Goal: Information Seeking & Learning: Find specific fact

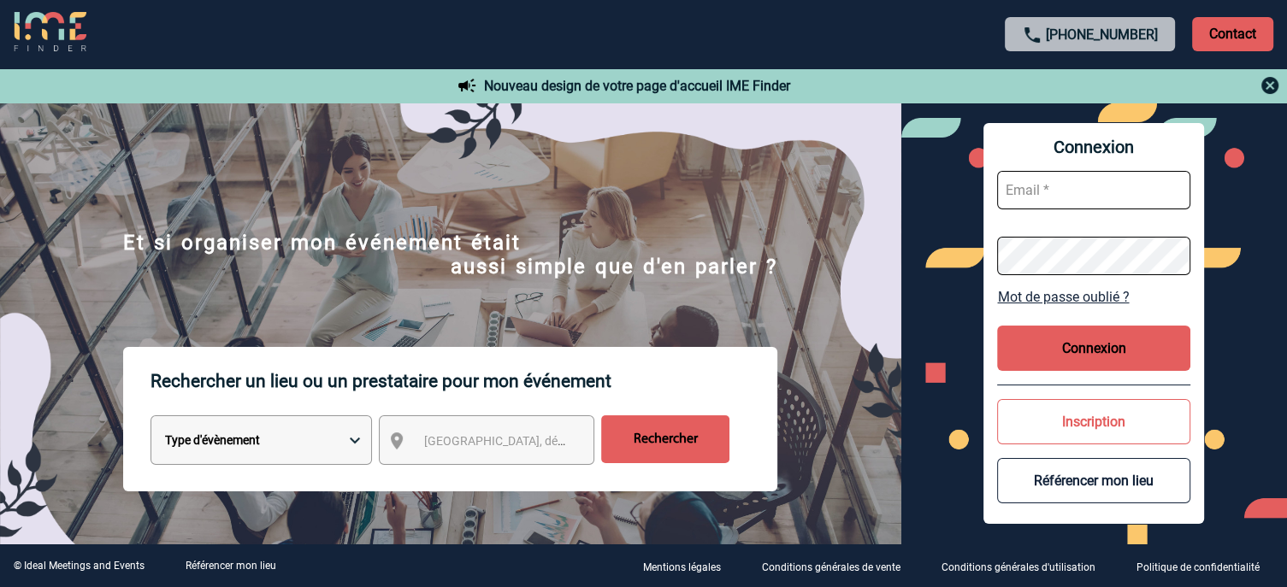
type input "[EMAIL_ADDRESS][DOMAIN_NAME]"
click at [1033, 345] on button "Connexion" at bounding box center [1093, 348] width 193 height 45
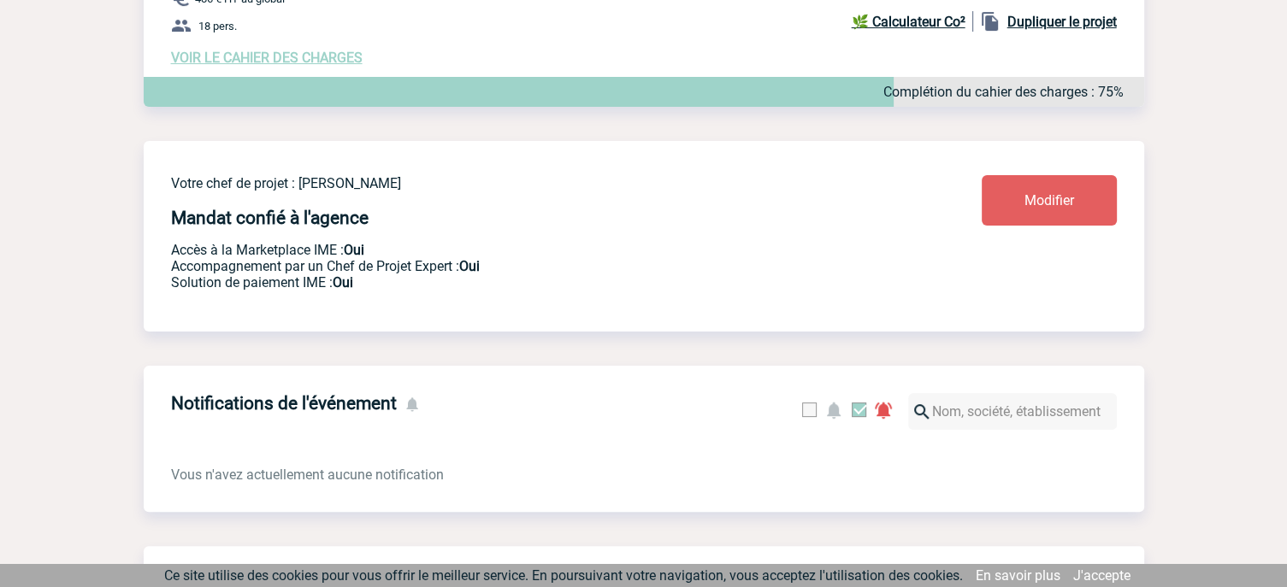
scroll to position [227, 0]
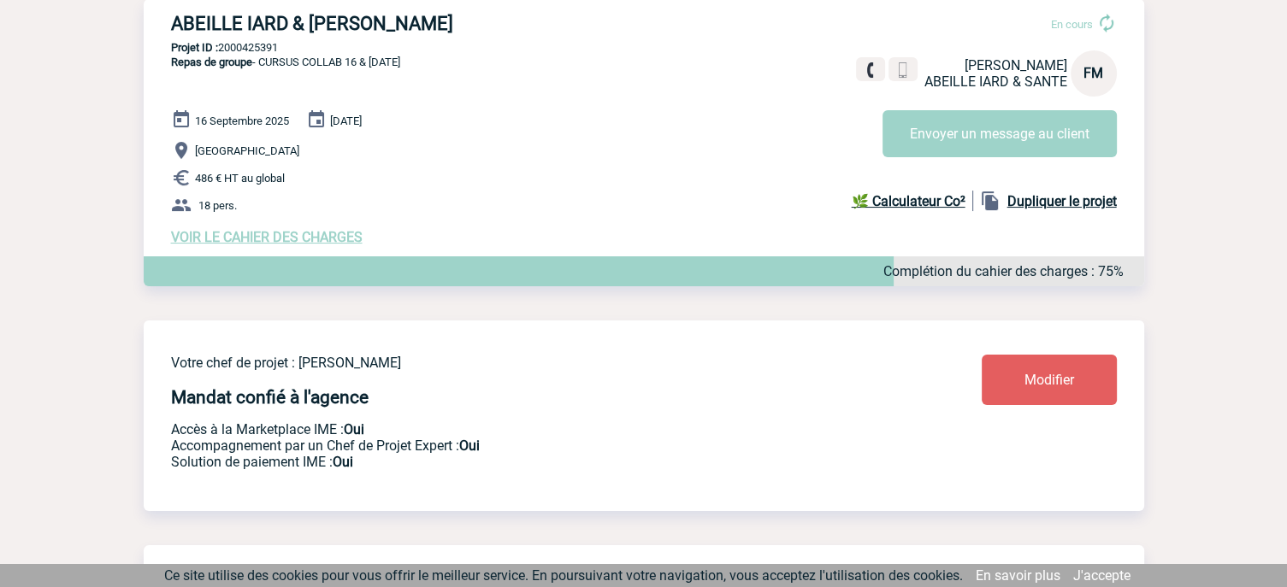
click at [294, 240] on span "VOIR LE CAHIER DES CHARGES" at bounding box center [267, 237] width 192 height 16
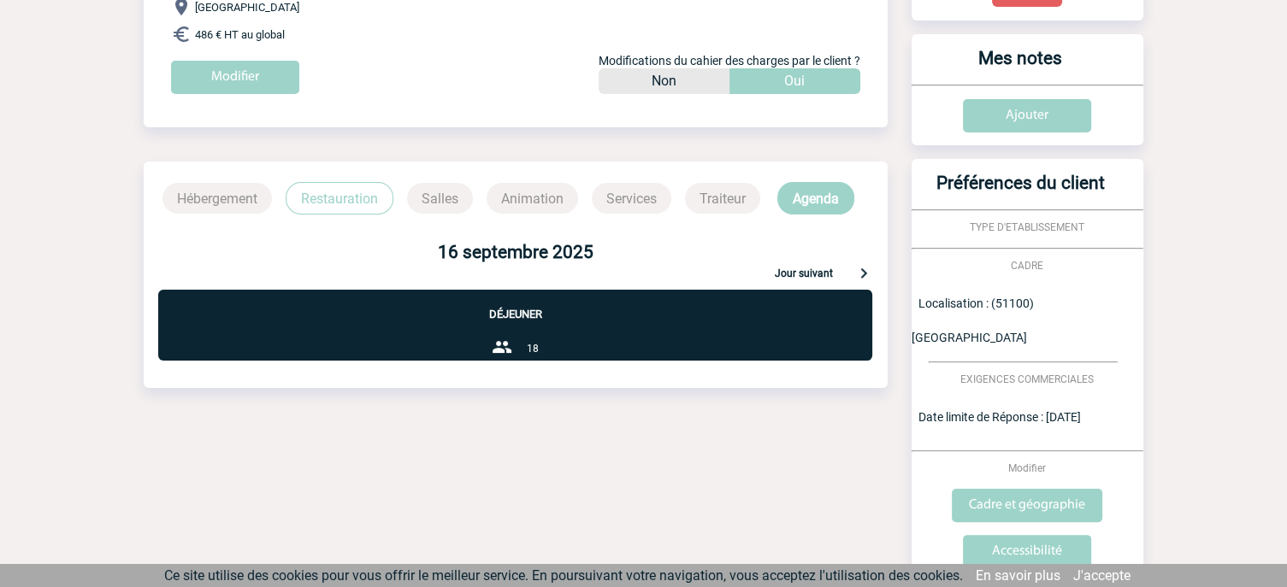
scroll to position [396, 0]
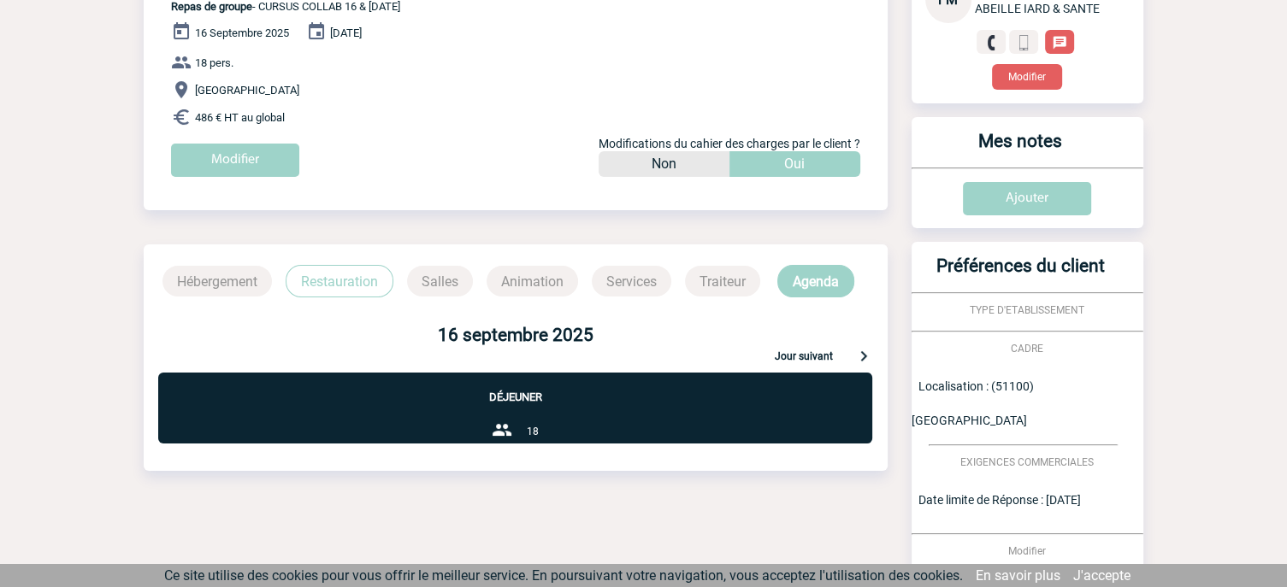
click at [321, 287] on p "Restauration" at bounding box center [340, 281] width 108 height 32
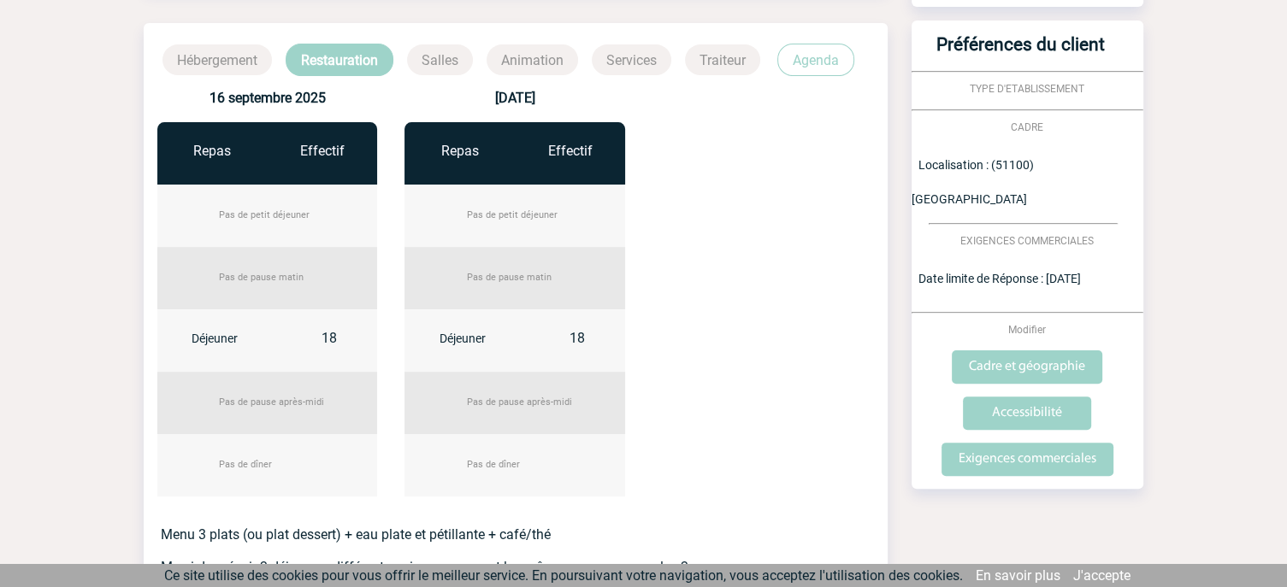
scroll to position [339, 0]
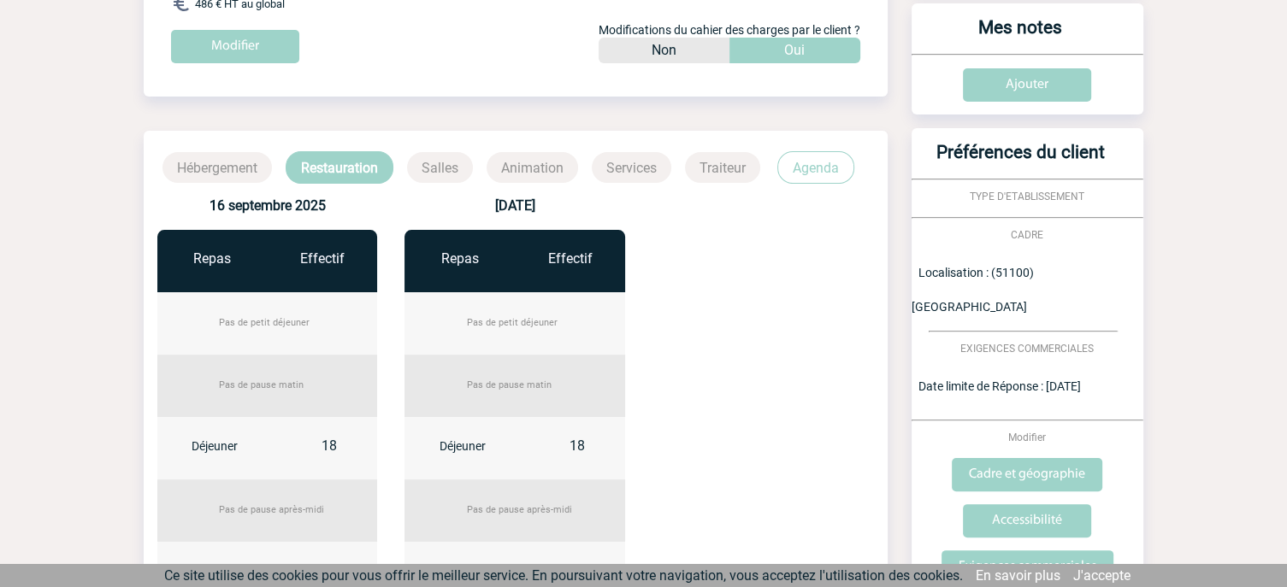
click at [817, 174] on p "Agenda" at bounding box center [815, 167] width 77 height 32
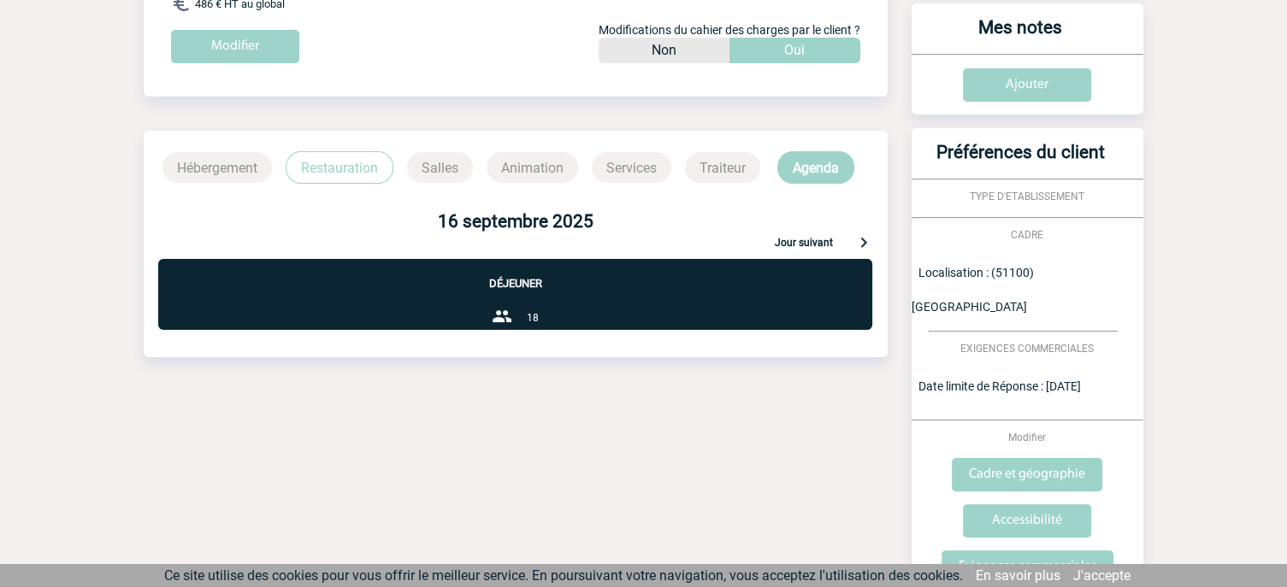
click at [310, 167] on p "Restauration" at bounding box center [340, 167] width 108 height 32
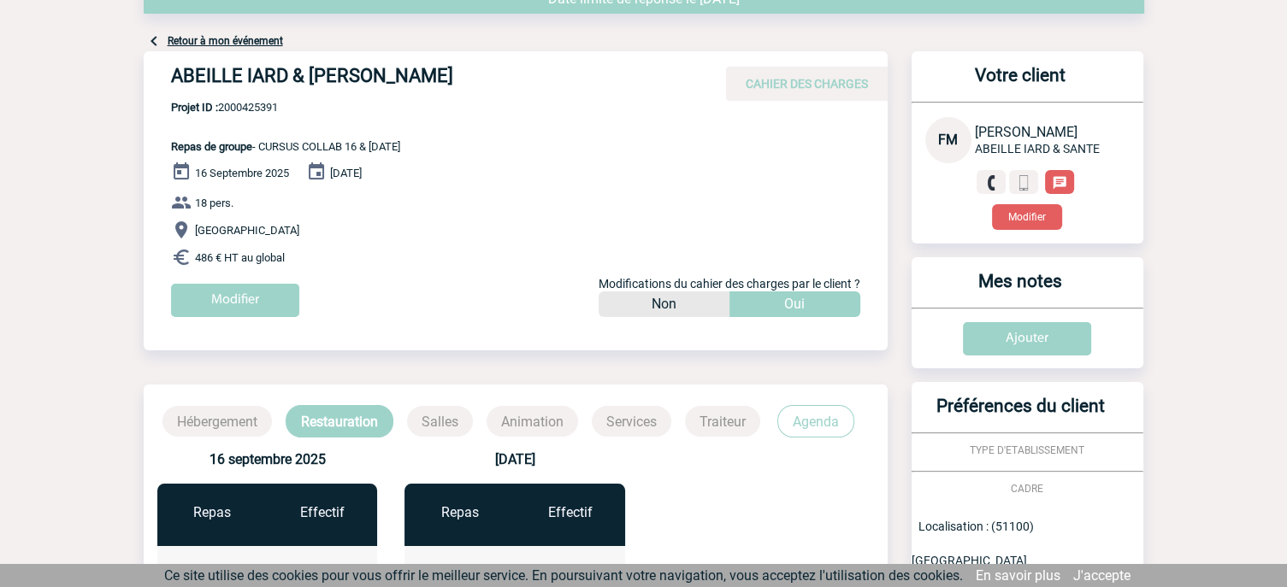
scroll to position [54, 0]
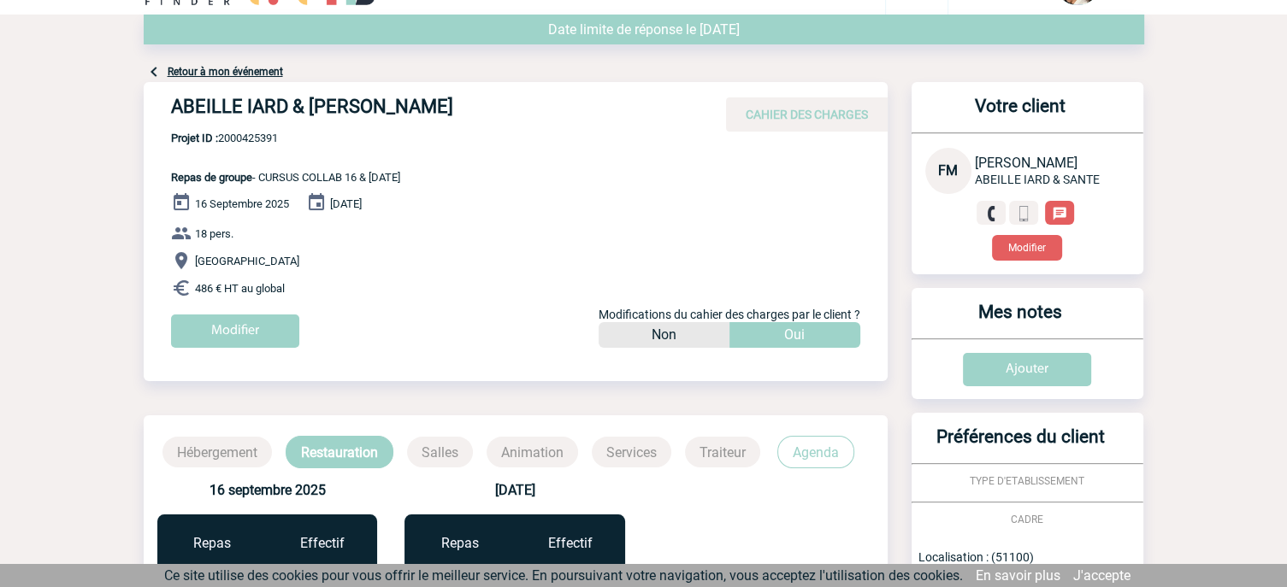
drag, startPoint x: 561, startPoint y: 98, endPoint x: 171, endPoint y: 124, distance: 390.8
click at [171, 124] on h4 "ABEILLE IARD & SANTE - Florence MATHIEU" at bounding box center [427, 110] width 513 height 29
copy h4 "ABEILLE IARD & SANTE - Florence MATHIEU"
drag, startPoint x: 282, startPoint y: 141, endPoint x: 223, endPoint y: 139, distance: 59.1
click at [223, 139] on span "Projet ID : 2000425391" at bounding box center [285, 138] width 229 height 13
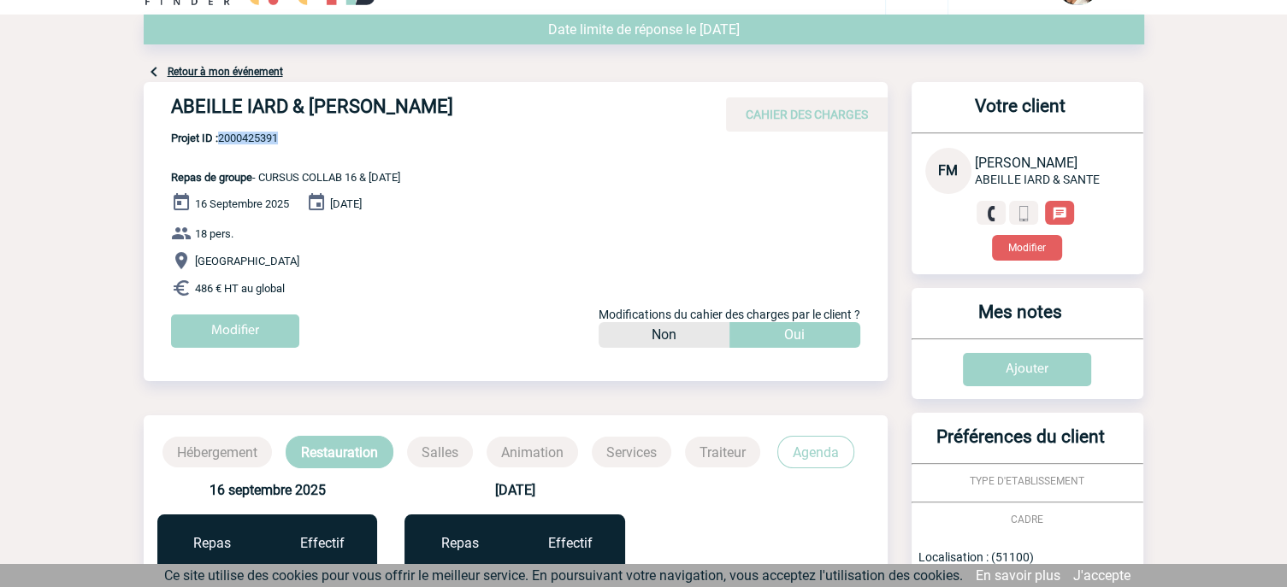
copy span "2000425391"
click at [277, 144] on span "Projet ID : 2000425391" at bounding box center [285, 138] width 229 height 13
copy span "2000425391"
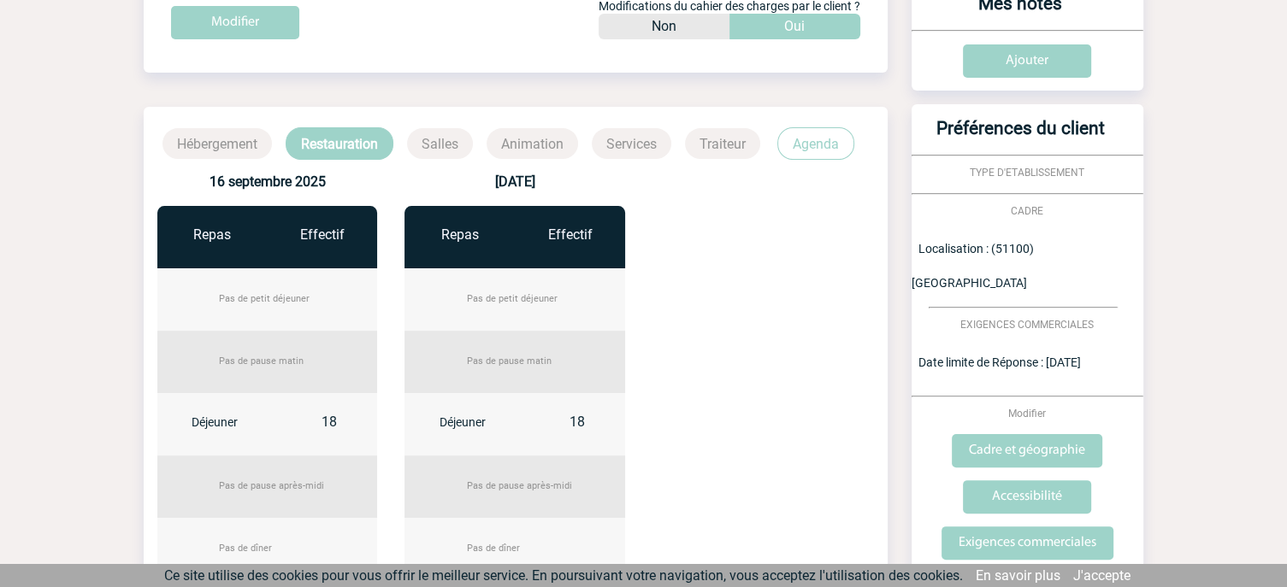
scroll to position [196, 0]
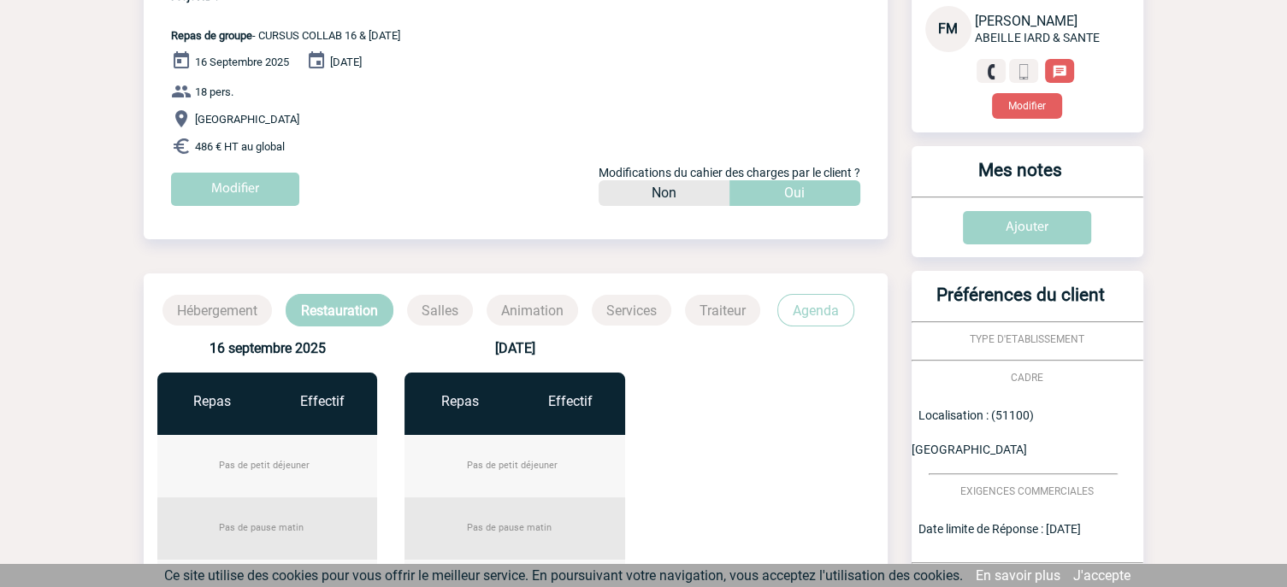
click at [296, 147] on p "486 € HT au global" at bounding box center [529, 146] width 717 height 21
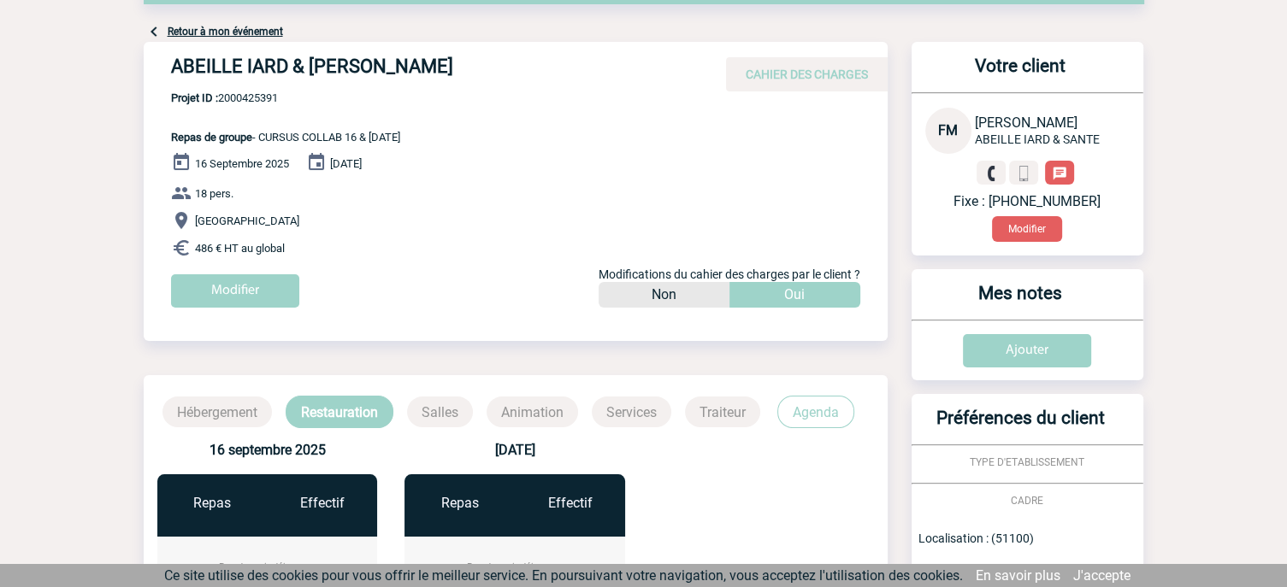
scroll to position [92, 0]
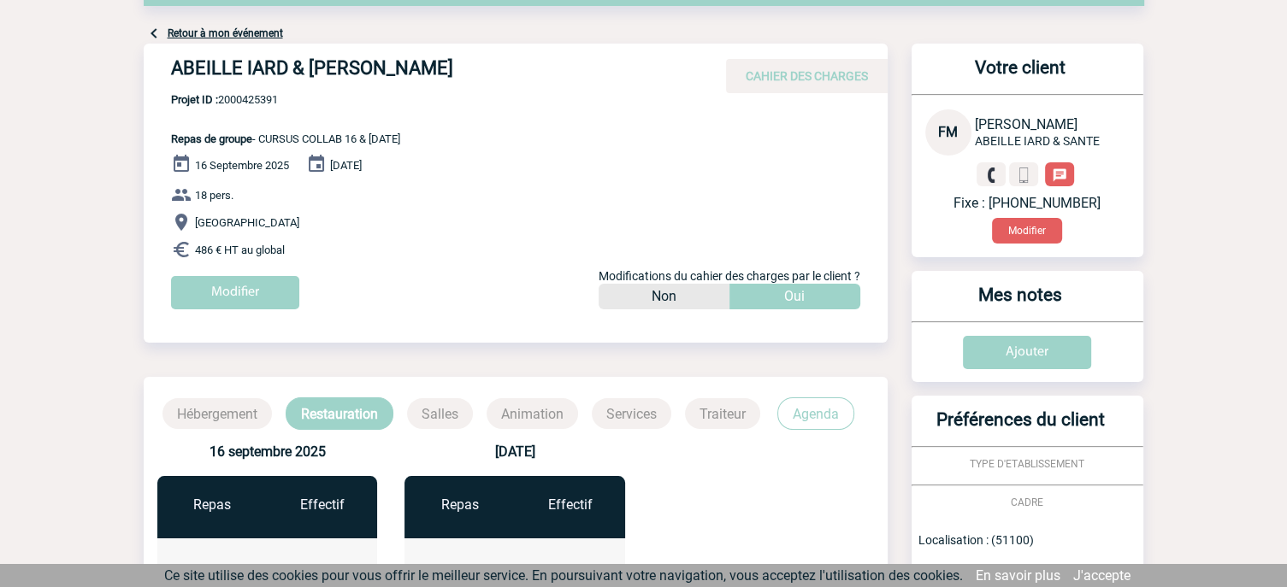
click at [812, 413] on p "Agenda" at bounding box center [815, 414] width 77 height 32
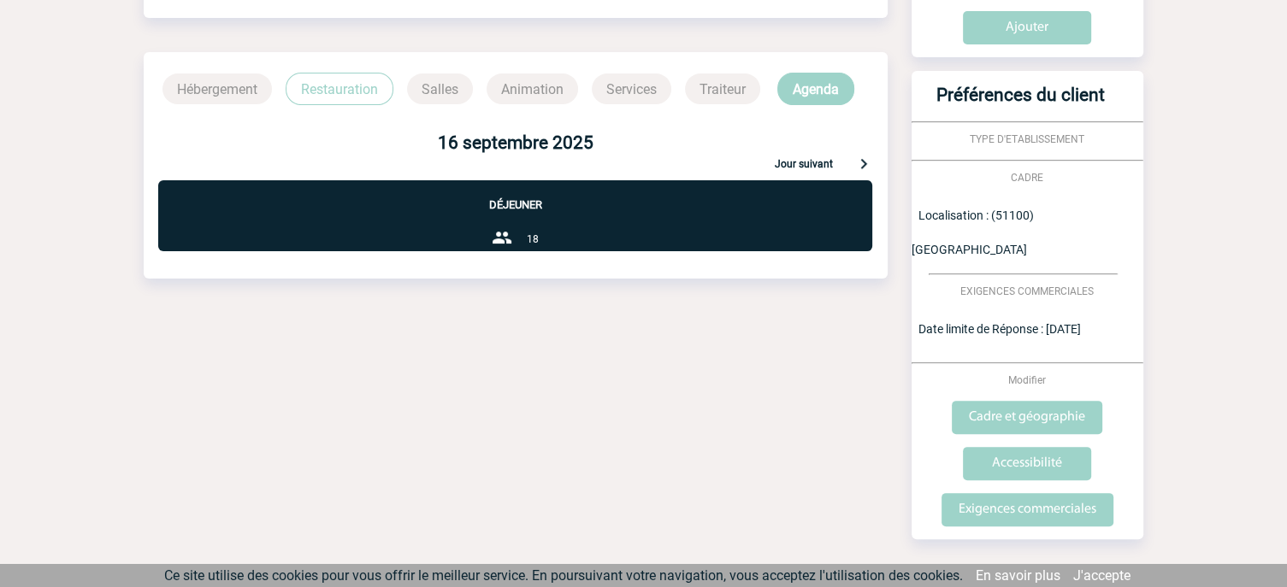
scroll to position [189, 0]
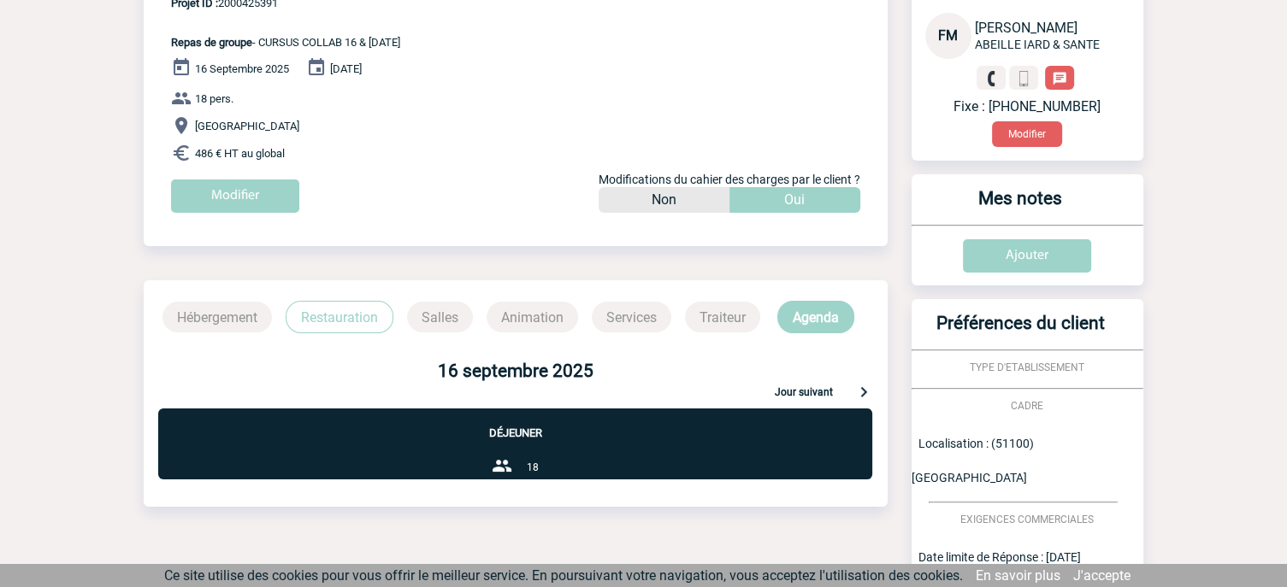
click at [362, 311] on p "Restauration" at bounding box center [340, 317] width 108 height 32
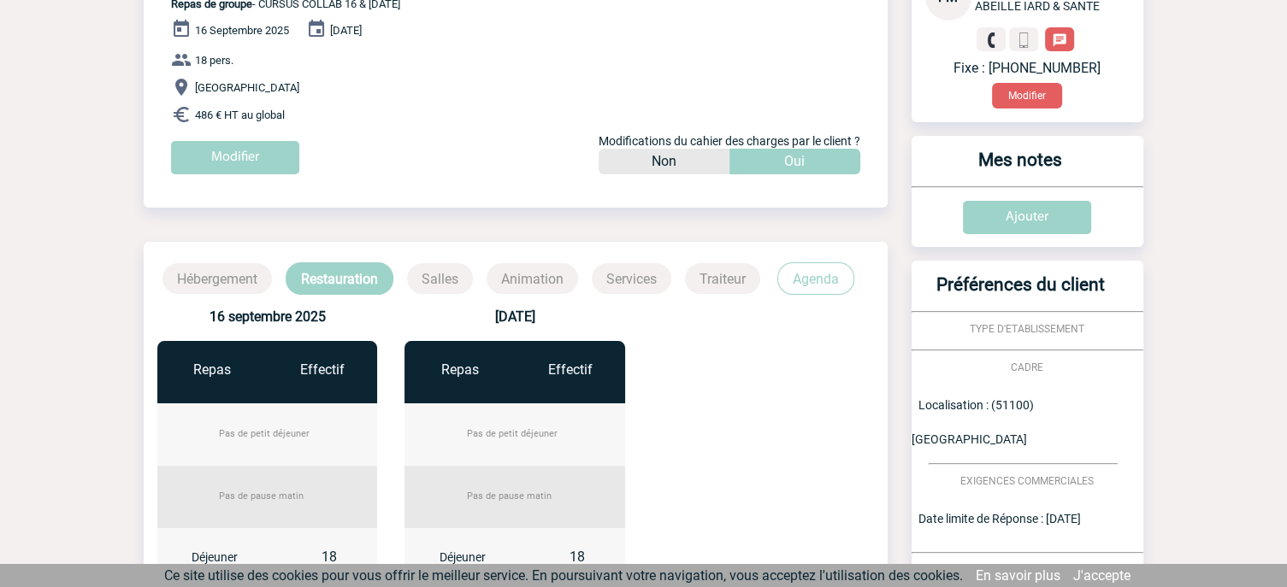
scroll to position [133, 0]
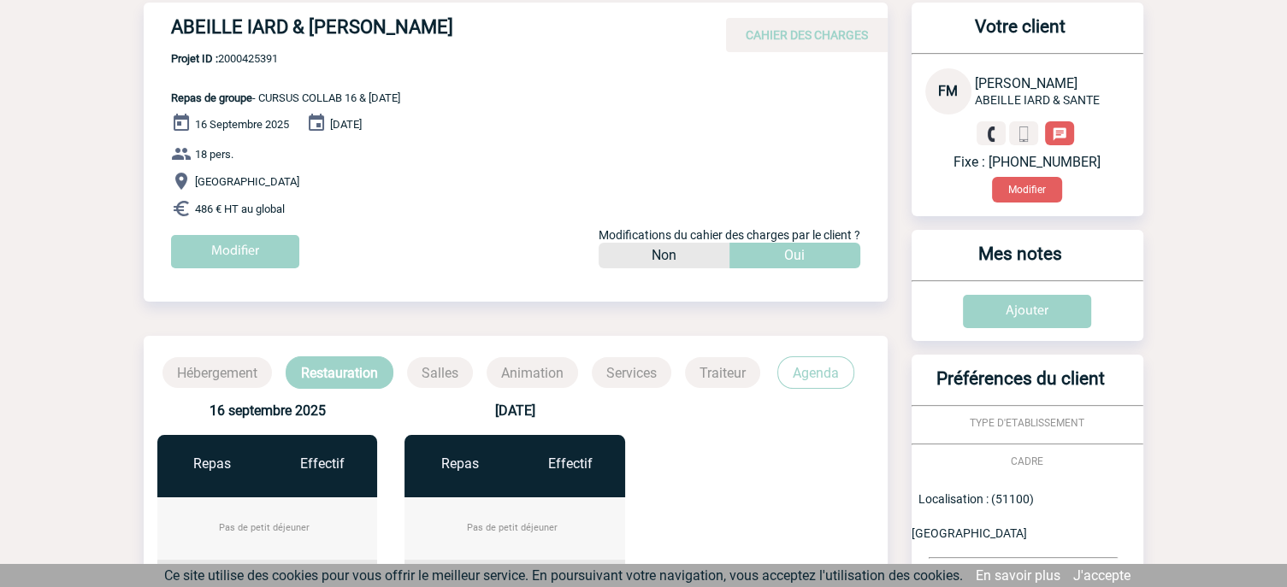
drag, startPoint x: 374, startPoint y: 102, endPoint x: 265, endPoint y: 94, distance: 108.9
click at [265, 94] on div "ABEILLE IARD & SANTE - Florence MATHIEU CAHIER DES CHARGES ABEILLE IARD & SANTE…" at bounding box center [516, 142] width 744 height 279
copy span "CURSUS COLLAB 16 & 17/9/2025"
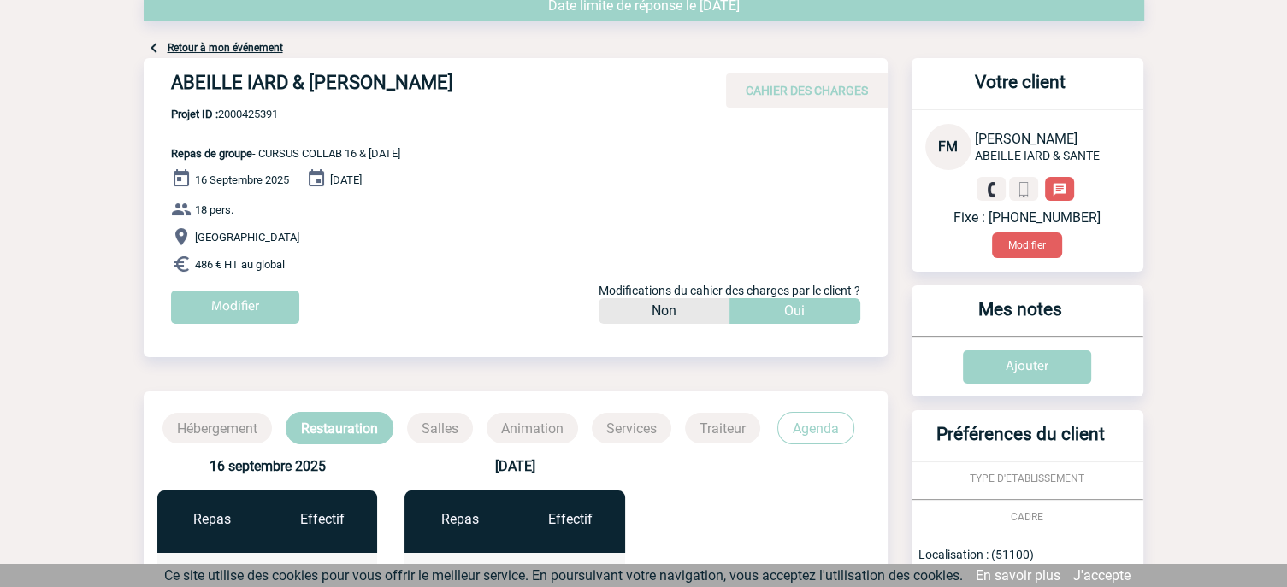
scroll to position [75, 0]
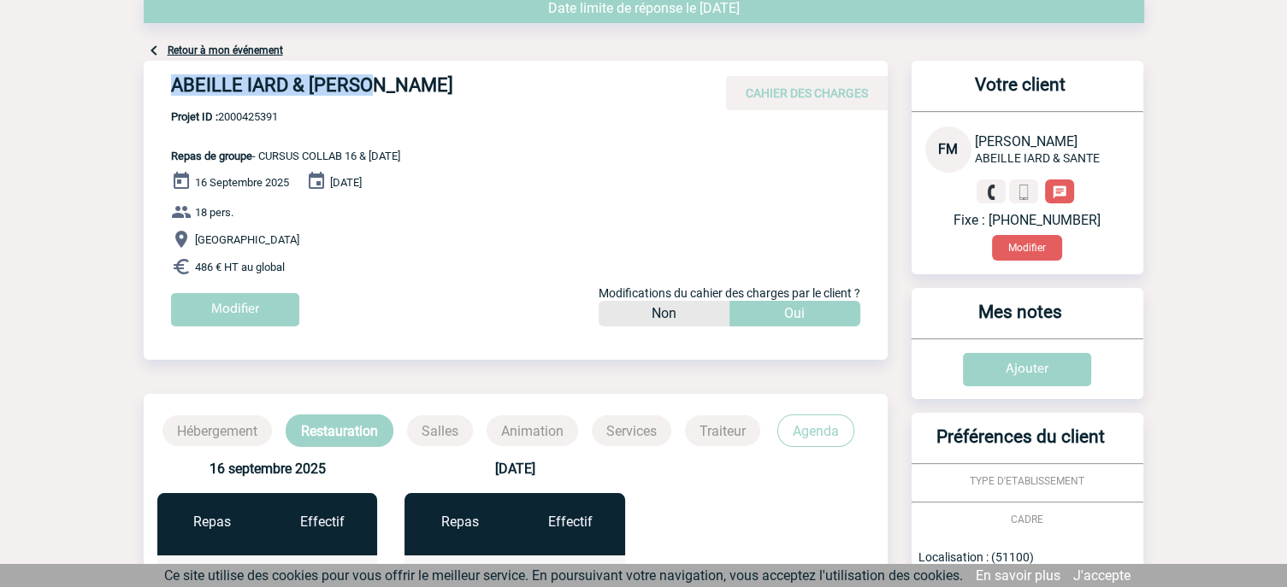
drag, startPoint x: 370, startPoint y: 89, endPoint x: 172, endPoint y: 88, distance: 198.4
click at [172, 88] on h4 "ABEILLE IARD & SANTE - Florence MATHIEU" at bounding box center [427, 88] width 513 height 29
copy h4 "ABEILLE IARD & SANTE"
click at [441, 98] on h4 "ABEILLE IARD & SANTE - Florence MATHIEU" at bounding box center [427, 88] width 513 height 29
drag, startPoint x: 311, startPoint y: 115, endPoint x: 222, endPoint y: 116, distance: 88.9
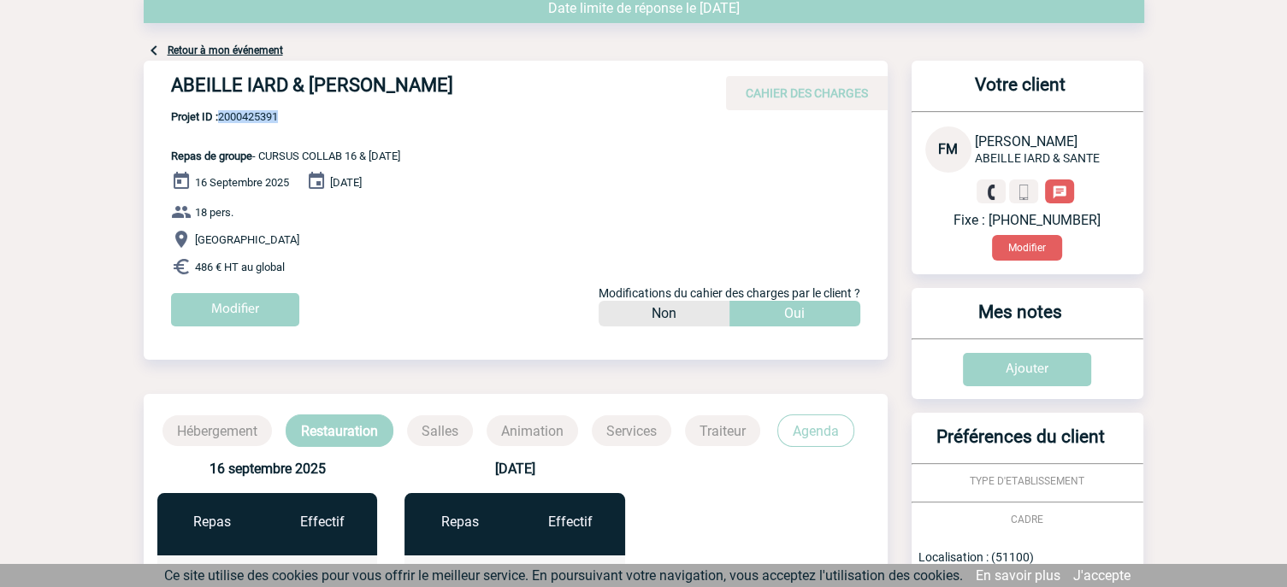
click at [222, 116] on span "Projet ID : 2000425391" at bounding box center [285, 116] width 229 height 13
copy span "2000425391"
click at [170, 147] on p "Projet ID : 2000425391 Repas de groupe - CURSUS COLLAB 16 & 17/9/2025" at bounding box center [272, 136] width 257 height 52
drag, startPoint x: 168, startPoint y: 151, endPoint x: 338, endPoint y: 263, distance: 203.3
click at [339, 263] on div "ABEILLE IARD & SANTE - Florence MATHIEU CAHIER DES CHARGES ABEILLE IARD & SANTE…" at bounding box center [516, 200] width 744 height 279
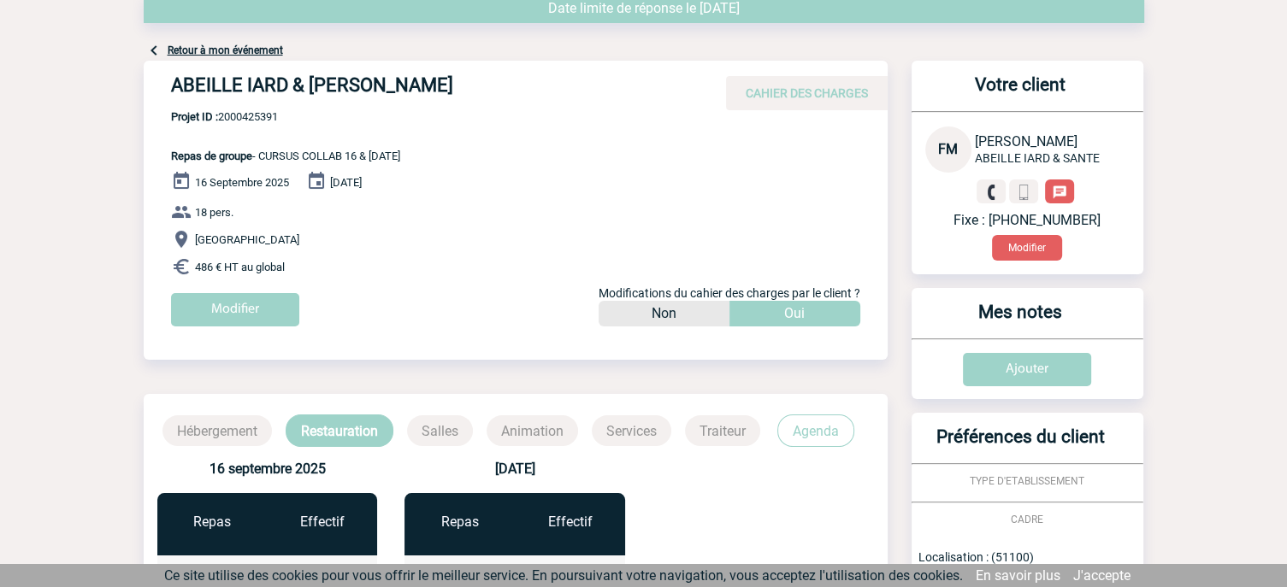
copy div "Repas de groupe - CURSUS COLLAB 16 & 17/9/2025 16 Septembre 2025 17 Septembre 2…"
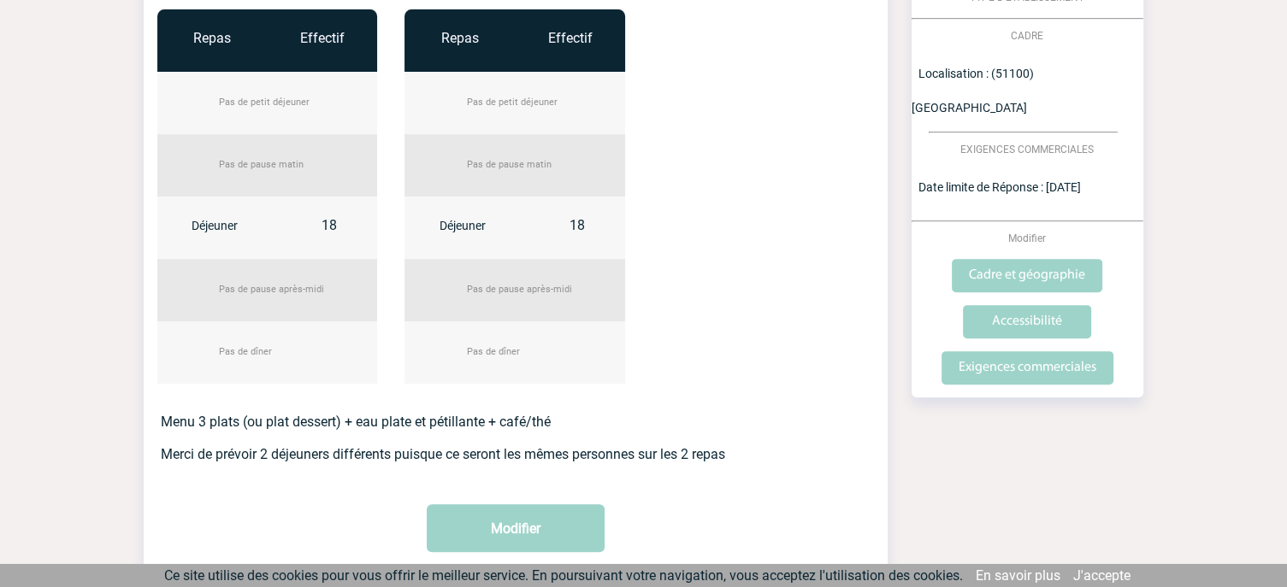
scroll to position [654, 0]
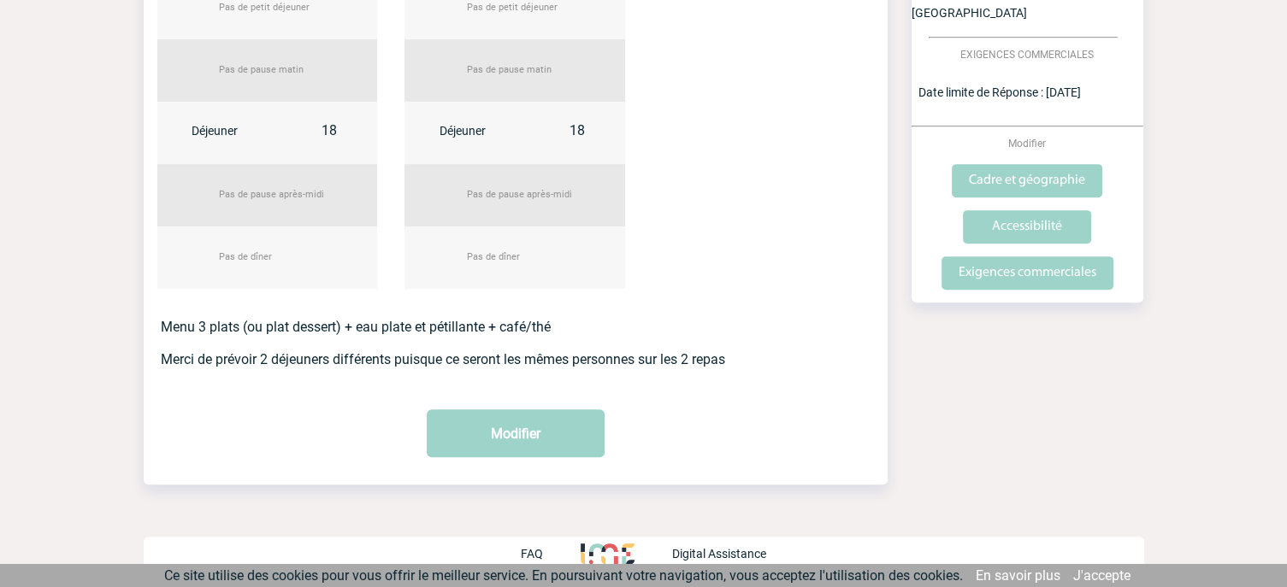
drag, startPoint x: 167, startPoint y: 324, endPoint x: 155, endPoint y: 333, distance: 14.7
click at [166, 324] on p "Menu 3 plats (ou plat dessert) + eau plate et pétillante + café/thé Merci de pr…" at bounding box center [516, 343] width 710 height 49
drag, startPoint x: 156, startPoint y: 323, endPoint x: 744, endPoint y: 384, distance: 591.4
click at [744, 384] on div "16 septembre 2025 Repas Effectif Pas de petit déjeuner Pas de pause matin Déjeu…" at bounding box center [516, 145] width 744 height 554
copy p "Menu 3 plats (ou plat dessert) + eau plate et pétillante + café/thé Merci de pr…"
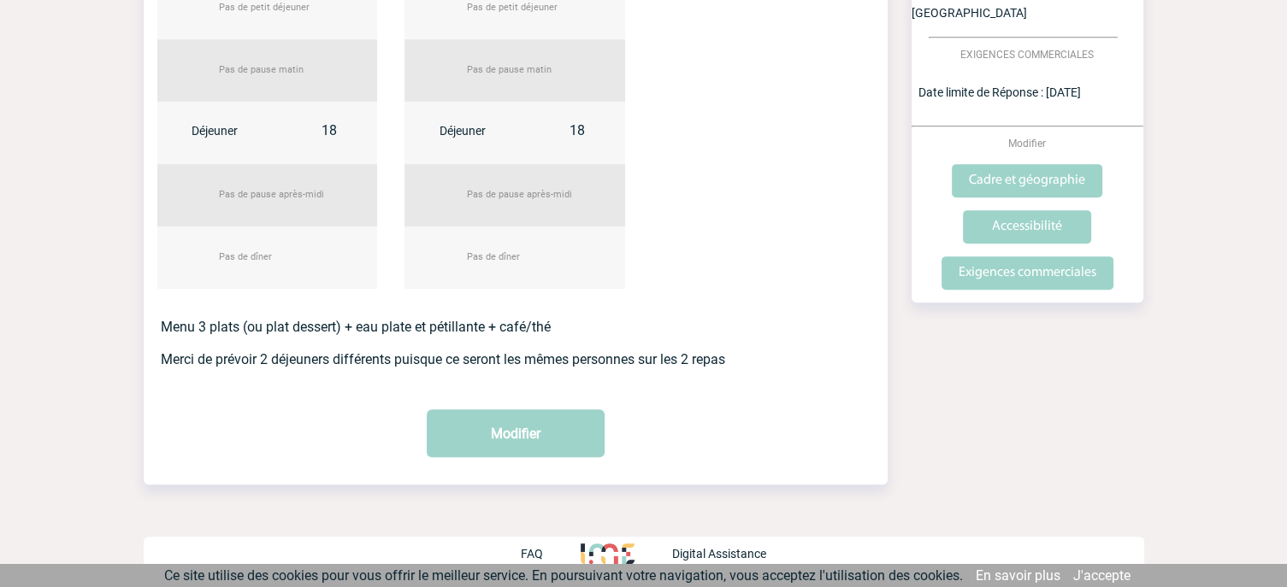
click at [690, 328] on p "Menu 3 plats (ou plat dessert) + eau plate et pétillante + café/thé Merci de pr…" at bounding box center [516, 343] width 710 height 49
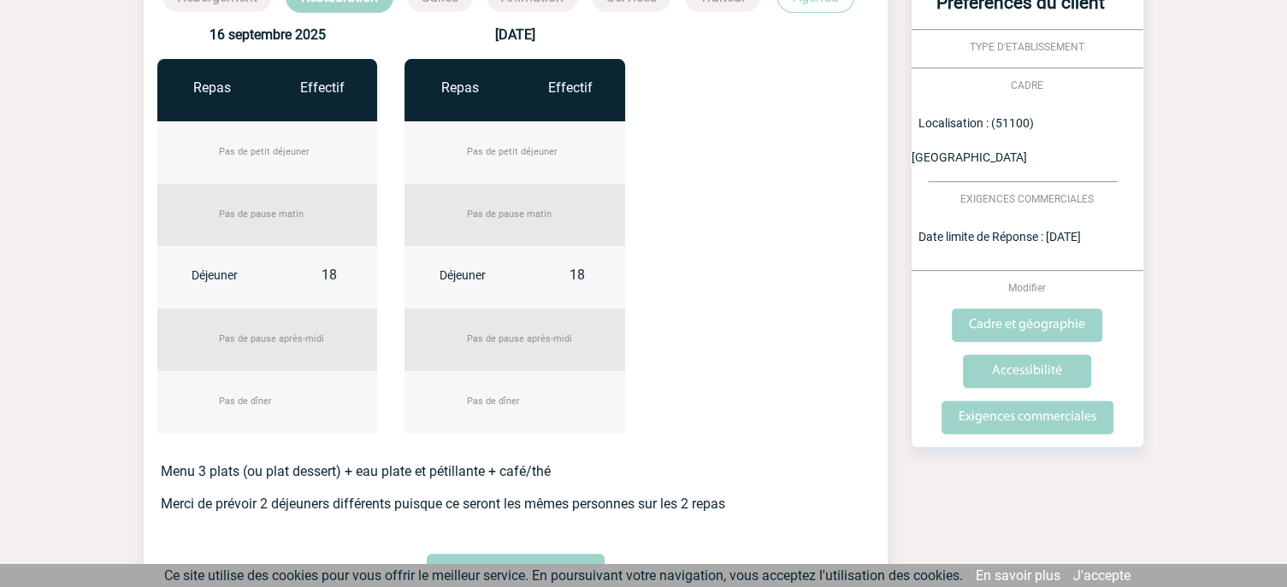
scroll to position [540, 0]
